Goal: Information Seeking & Learning: Compare options

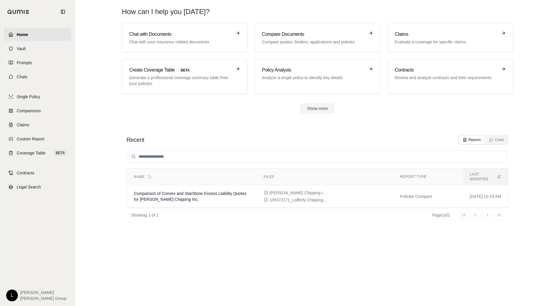
click at [18, 33] on span "Home" at bounding box center [22, 35] width 11 height 6
click at [272, 40] on p "Compare quotes, binders, applications and policies" at bounding box center [313, 42] width 103 height 6
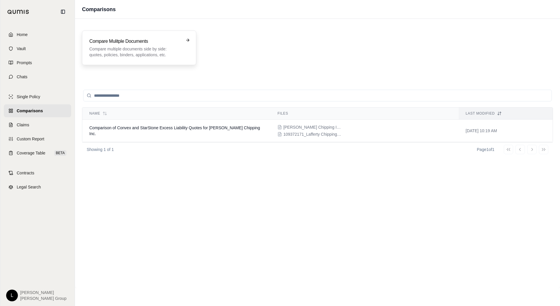
click at [159, 49] on p "Compare multiple documents side by side: quotes, policies, binders, application…" at bounding box center [134, 52] width 91 height 12
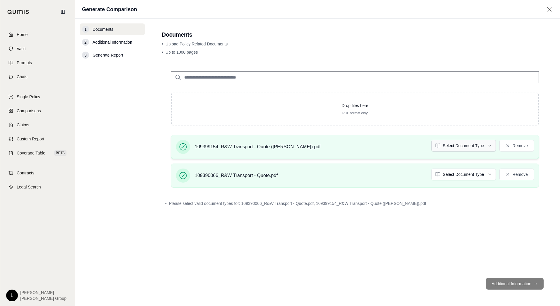
click at [272, 145] on html "Home Vault Prompts Chats Single Policy Comparisons Claims Custom Report Coverag…" at bounding box center [280, 153] width 560 height 306
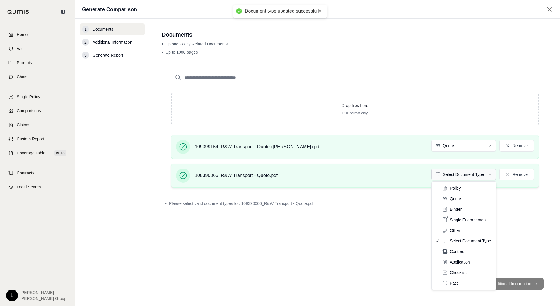
click at [272, 174] on html "Document type updated successfully Home Vault Prompts Chats Single Policy Compa…" at bounding box center [280, 153] width 560 height 306
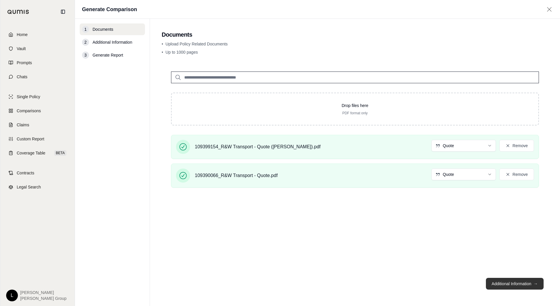
click at [272, 227] on button "Additional Information →" at bounding box center [515, 284] width 58 height 12
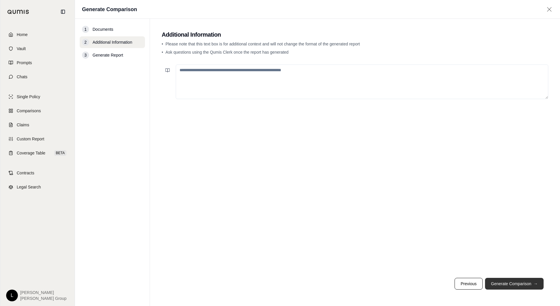
click at [272, 227] on button "Generate Comparison →" at bounding box center [514, 284] width 59 height 12
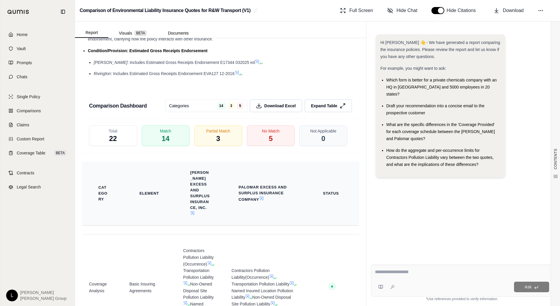
scroll to position [996, 0]
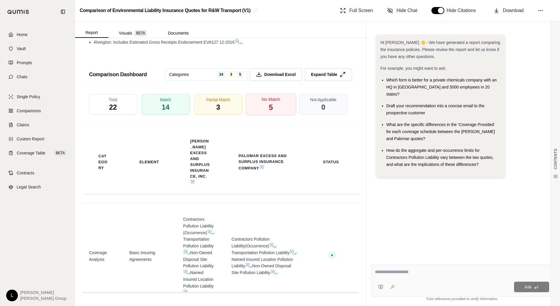
click at [269, 105] on span "5" at bounding box center [271, 107] width 4 height 10
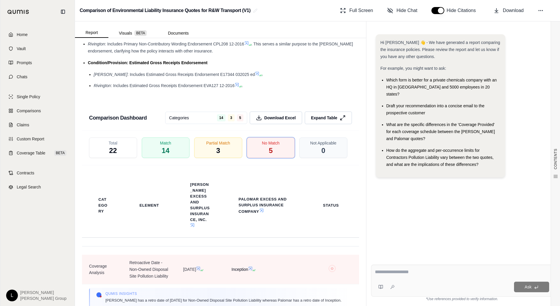
scroll to position [967, 0]
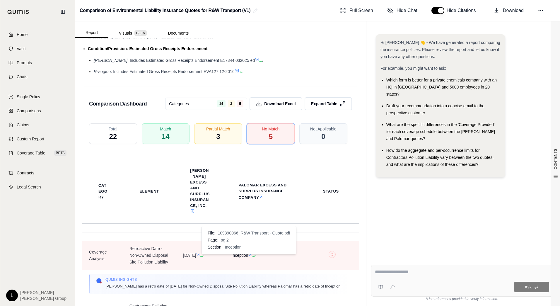
click at [248, 227] on icon at bounding box center [250, 254] width 5 height 5
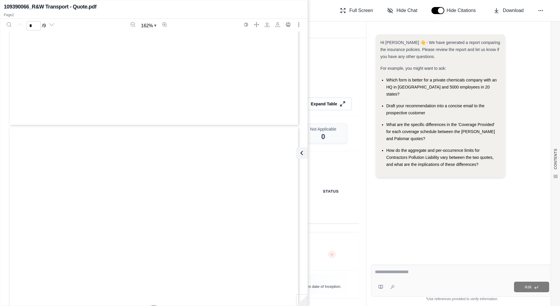
type input "*"
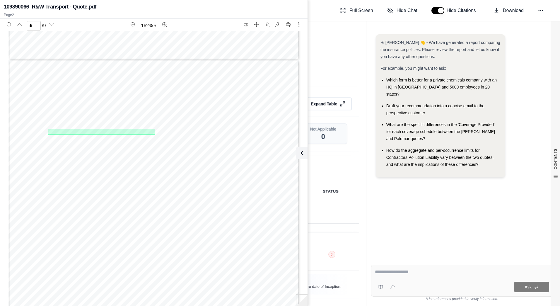
scroll to position [347, 0]
click at [272, 52] on div "Condition/Provision: Estimated Gross Receipts Endorsement" at bounding box center [223, 48] width 271 height 7
click at [177, 10] on div "109390066_R&W Transport - Quote.pdf" at bounding box center [154, 7] width 300 height 8
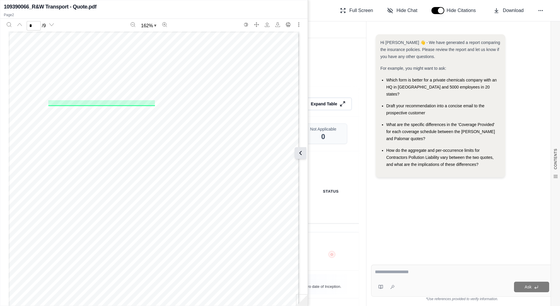
click at [272, 149] on button at bounding box center [301, 153] width 12 height 12
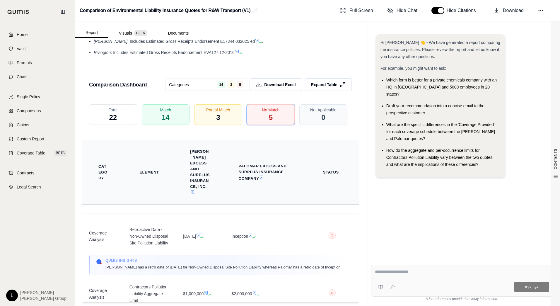
scroll to position [996, 0]
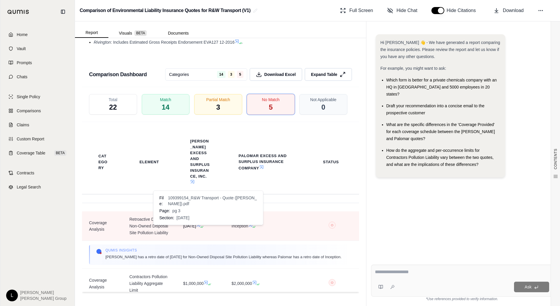
click at [201, 227] on icon at bounding box center [198, 225] width 5 height 5
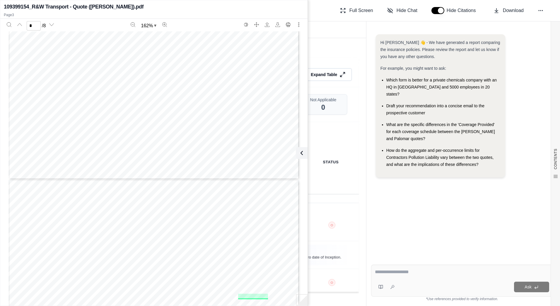
type input "*"
click at [272, 155] on icon at bounding box center [300, 152] width 7 height 7
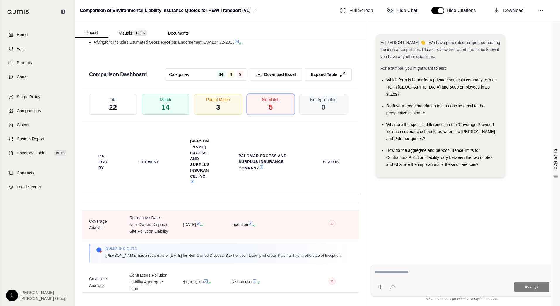
scroll to position [0, 0]
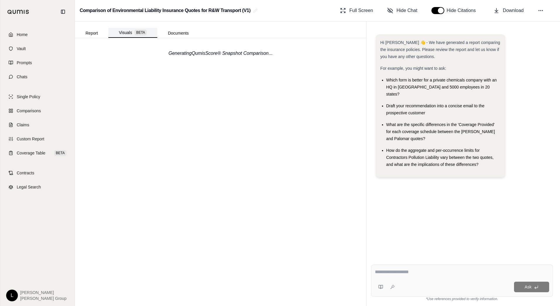
click at [129, 33] on button "Visuals BETA" at bounding box center [132, 33] width 49 height 10
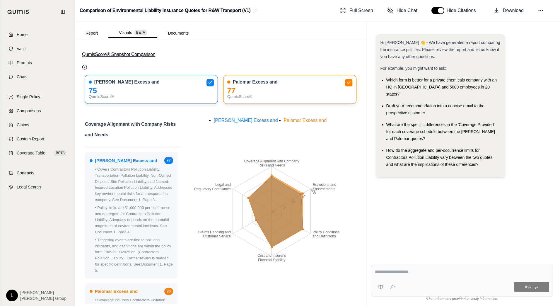
click at [123, 55] on button "QumisScore® Snapshot Comparison" at bounding box center [220, 54] width 277 height 19
click at [89, 35] on button "Report" at bounding box center [91, 32] width 33 height 9
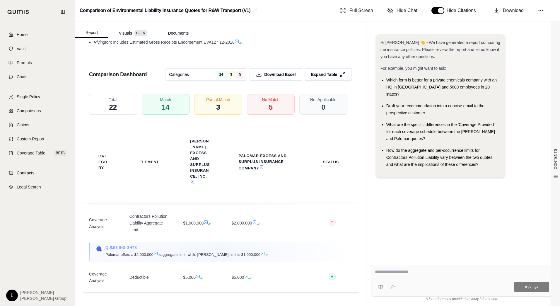
scroll to position [469, 0]
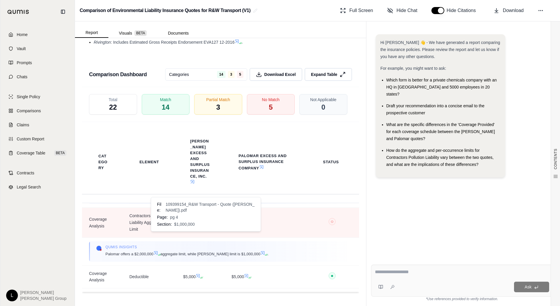
click at [205, 224] on icon at bounding box center [206, 221] width 5 height 5
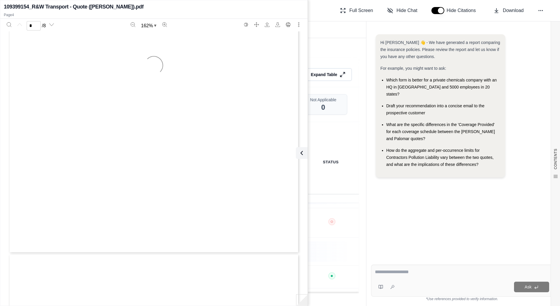
type input "*"
click at [272, 196] on div "Hi [PERSON_NAME] 👋 - We have generated a report comparing the insurance policie…" at bounding box center [462, 142] width 182 height 225
click at [272, 153] on icon at bounding box center [300, 152] width 7 height 7
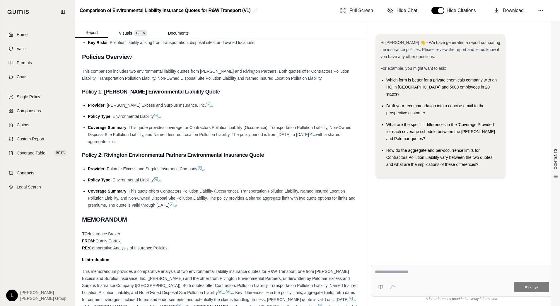
scroll to position [0, 0]
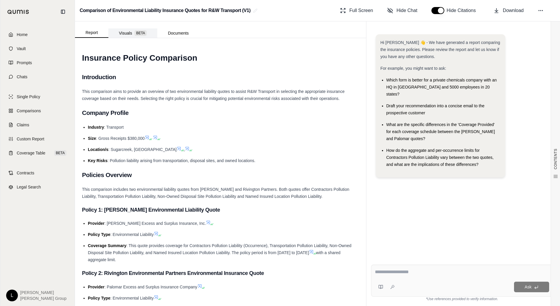
click at [124, 33] on button "Visuals BETA" at bounding box center [132, 32] width 49 height 9
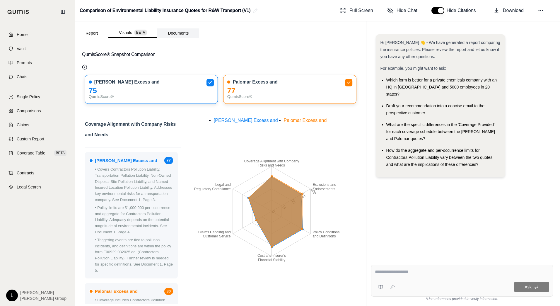
click at [175, 33] on button "Documents" at bounding box center [178, 32] width 42 height 9
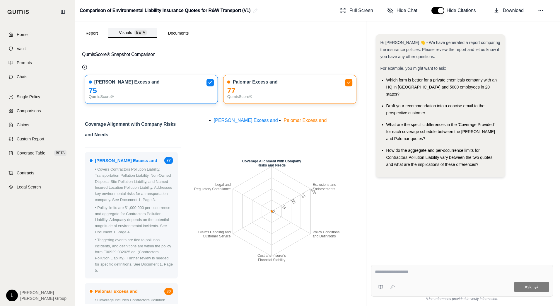
click at [141, 32] on span "BETA" at bounding box center [140, 33] width 12 height 6
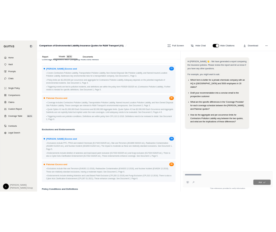
scroll to position [293, 0]
